Goal: Task Accomplishment & Management: Use online tool/utility

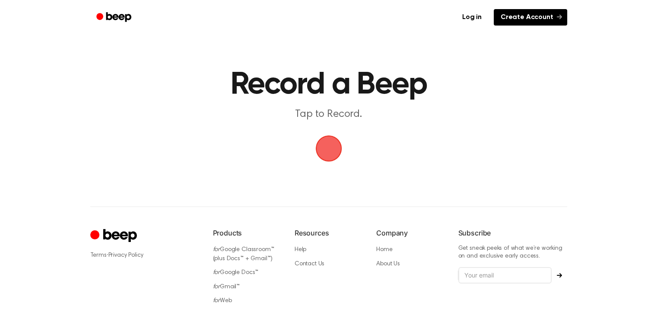
click at [529, 12] on link "Create Account" at bounding box center [530, 17] width 73 height 16
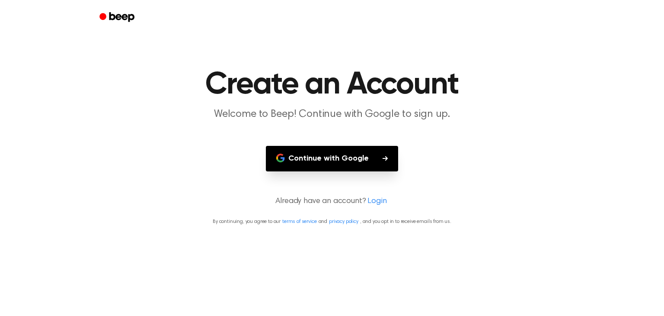
click at [344, 151] on button "Continue with Google" at bounding box center [332, 159] width 132 height 26
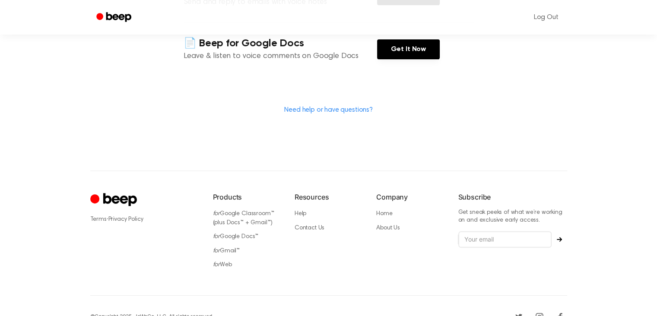
scroll to position [246, 0]
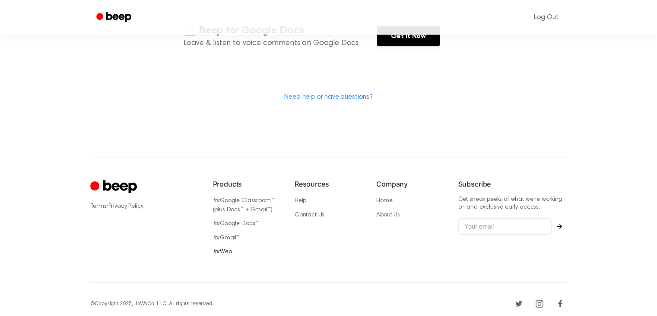
click at [221, 249] on link "for Web" at bounding box center [222, 252] width 19 height 6
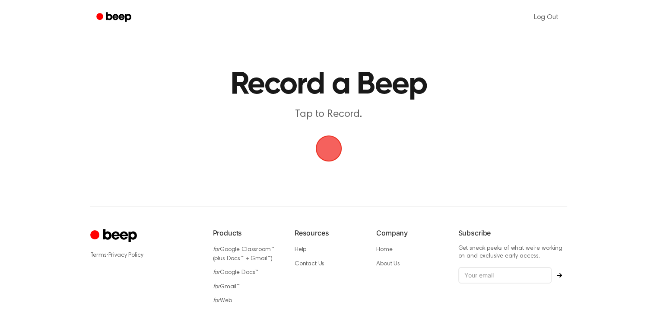
click at [332, 148] on span "button" at bounding box center [329, 148] width 26 height 26
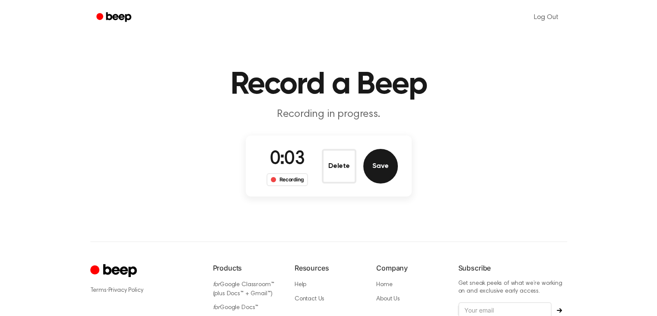
click at [384, 155] on button "Save" at bounding box center [381, 166] width 35 height 35
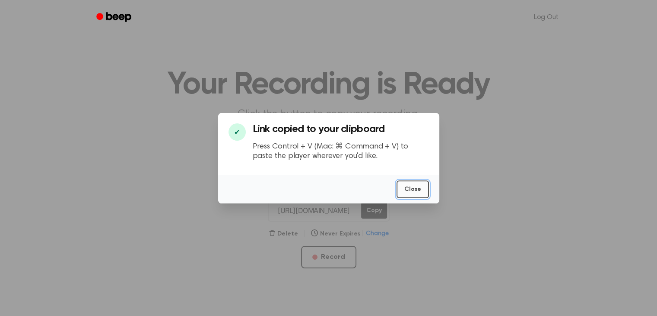
click at [409, 192] on button "Close" at bounding box center [413, 189] width 32 height 18
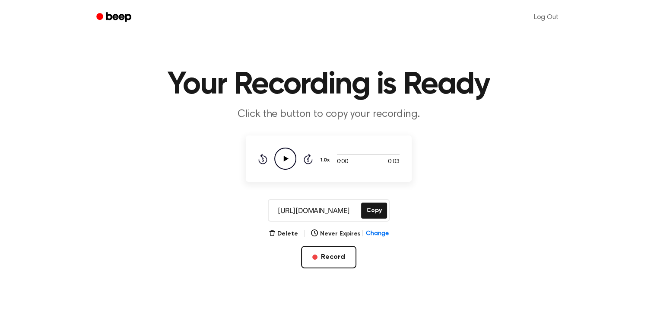
click at [286, 158] on icon at bounding box center [286, 159] width 5 height 6
